Goal: Task Accomplishment & Management: Use online tool/utility

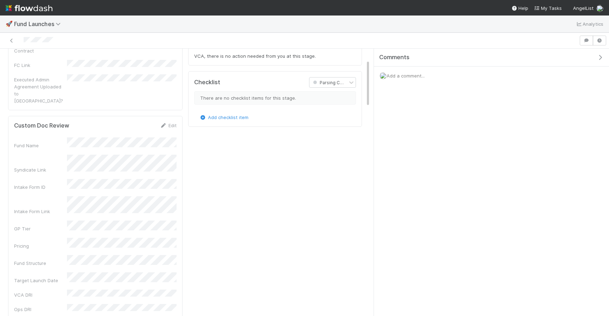
scroll to position [143, 342]
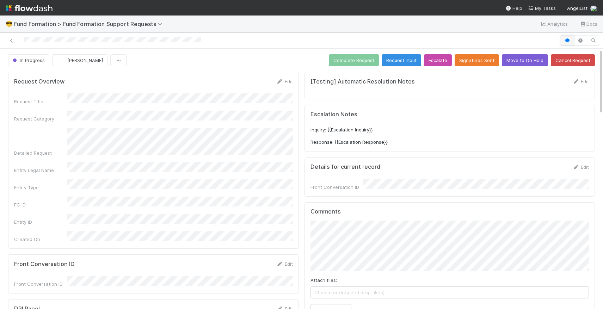
click at [569, 44] on button "button" at bounding box center [566, 41] width 13 height 10
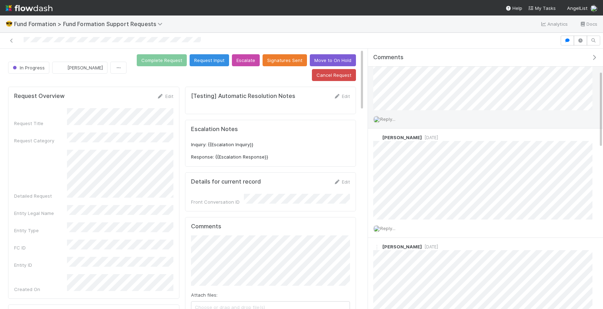
scroll to position [128, 0]
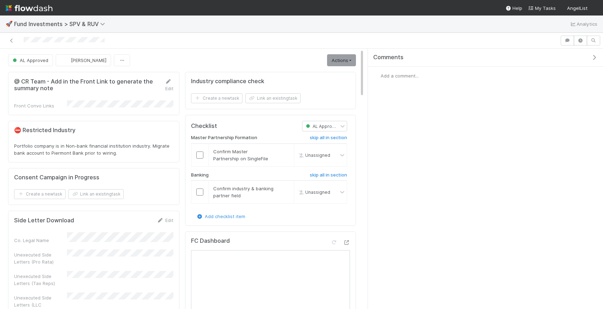
click at [174, 81] on div "@ CR Team - Add in the Front Link to generate the summary note Edit" at bounding box center [94, 85] width 170 height 14
click at [171, 81] on icon at bounding box center [168, 81] width 7 height 5
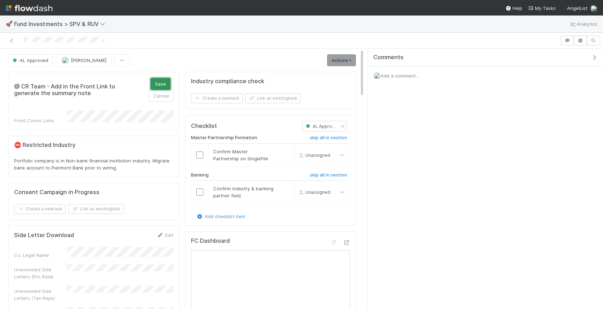
click at [162, 80] on button "Save" at bounding box center [160, 84] width 20 height 12
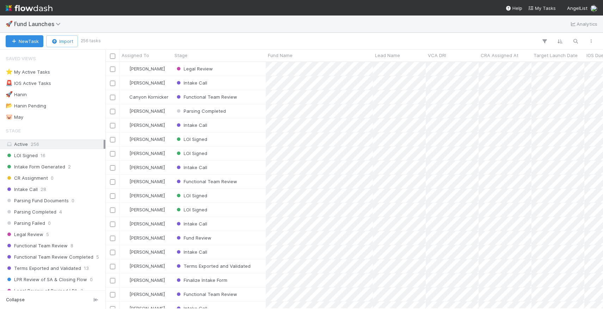
scroll to position [247, 497]
click at [443, 56] on span "VCA DRI" at bounding box center [437, 55] width 18 height 7
click at [442, 69] on div "Sort A → Z" at bounding box center [468, 68] width 80 height 11
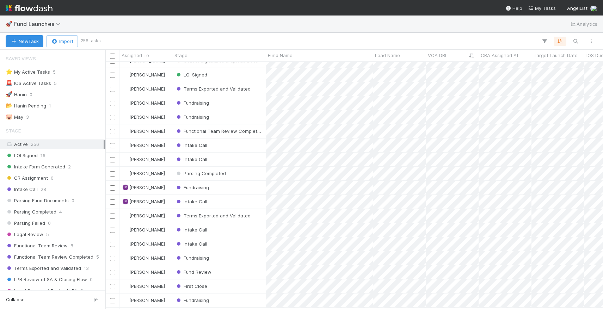
scroll to position [2201, 0]
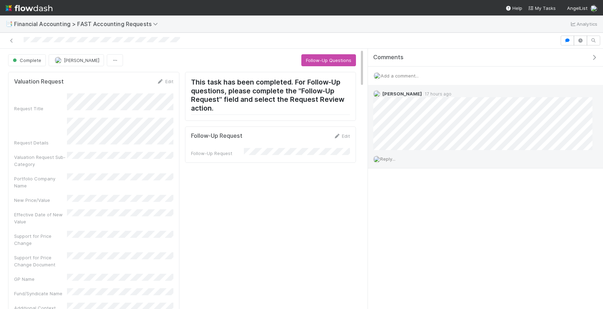
click at [391, 157] on span "Reply..." at bounding box center [387, 159] width 15 height 6
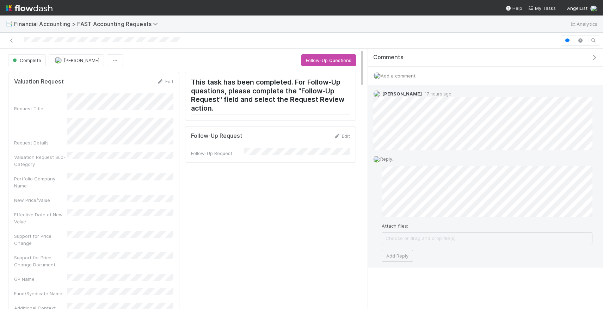
click at [399, 266] on div "Reply... Attach files: Choose or drag and drop file(s) Add Reply" at bounding box center [483, 208] width 230 height 117
click at [400, 257] on button "Add Reply" at bounding box center [397, 256] width 31 height 12
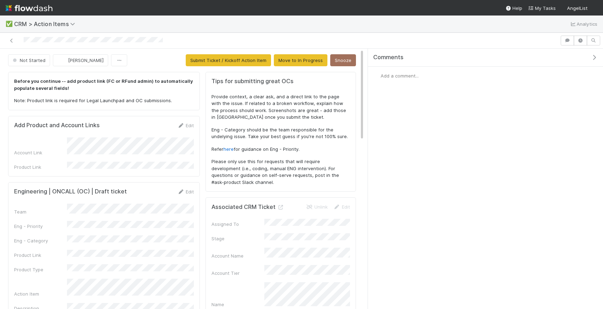
click at [185, 129] on form "Add Product and Account Links Edit Account Link Product Link" at bounding box center [104, 146] width 180 height 49
click at [186, 124] on link "Edit" at bounding box center [185, 126] width 17 height 6
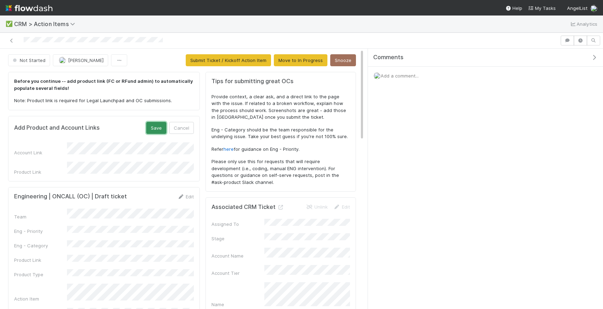
click at [151, 132] on button "Save" at bounding box center [156, 128] width 20 height 12
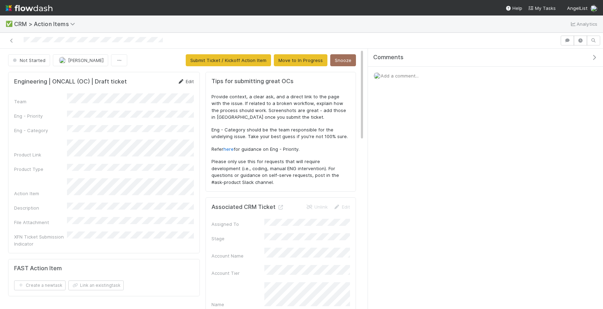
click at [188, 80] on link "Edit" at bounding box center [185, 82] width 17 height 6
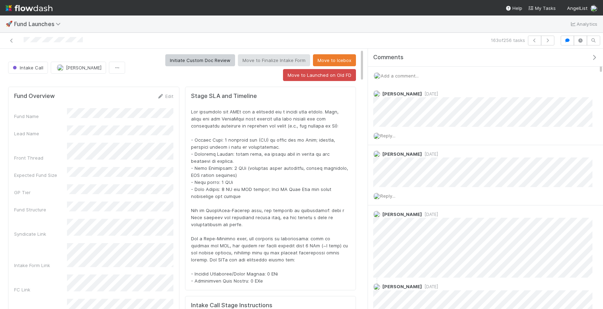
click at [94, 230] on div "Fund Name Lead Name Front Thread Expected Fund Size GP Tier Fund Structure Synd…" at bounding box center [93, 297] width 159 height 379
